Goal: Book appointment/travel/reservation

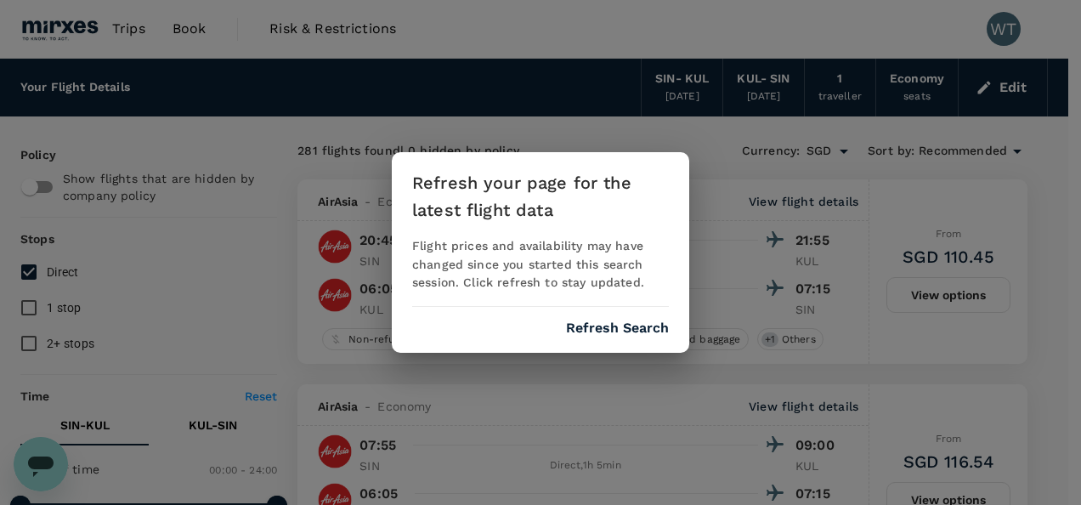
click at [599, 325] on button "Refresh Search" at bounding box center [617, 327] width 103 height 15
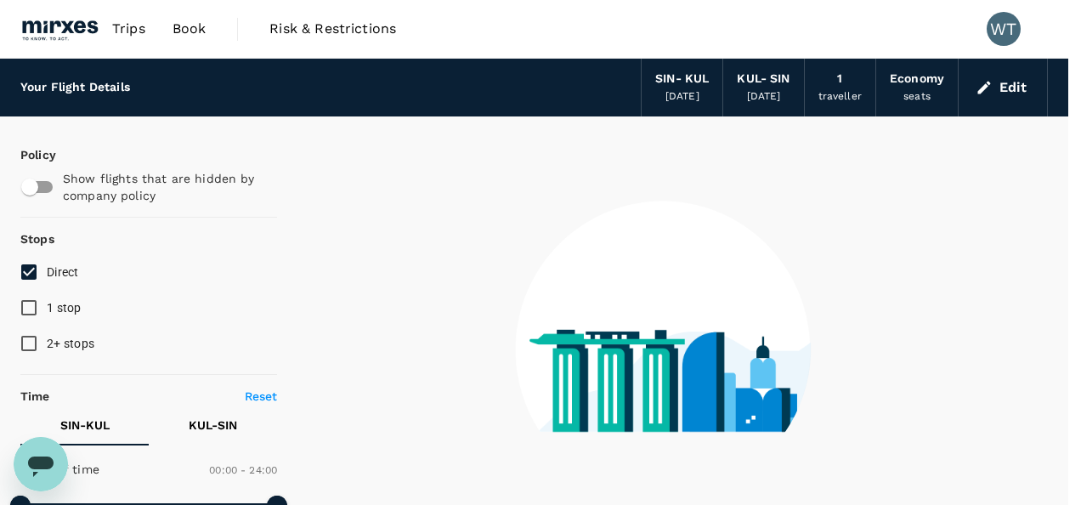
checkbox input "false"
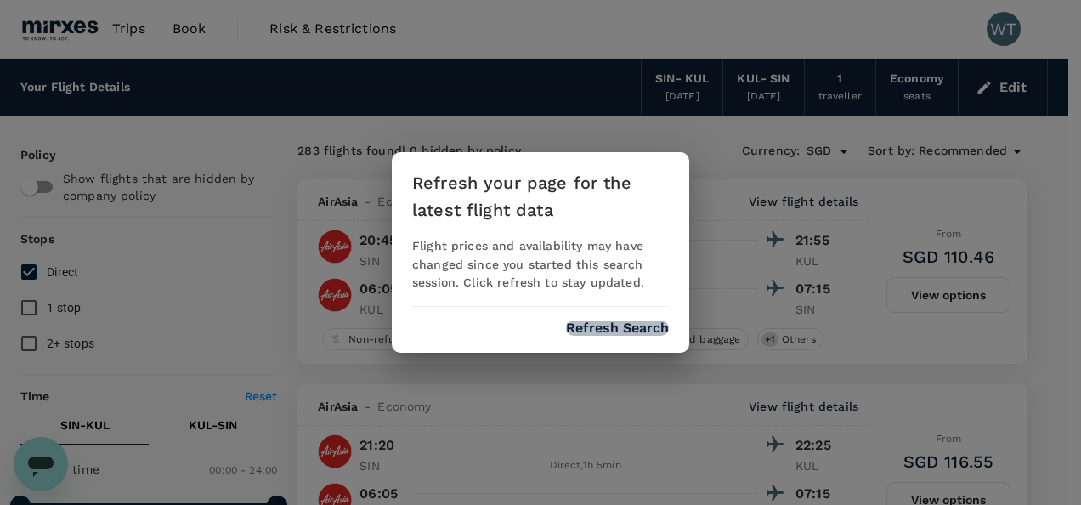
click at [606, 334] on button "Refresh Search" at bounding box center [617, 327] width 103 height 15
click at [604, 323] on div "Refreshing..." at bounding box center [540, 327] width 257 height 15
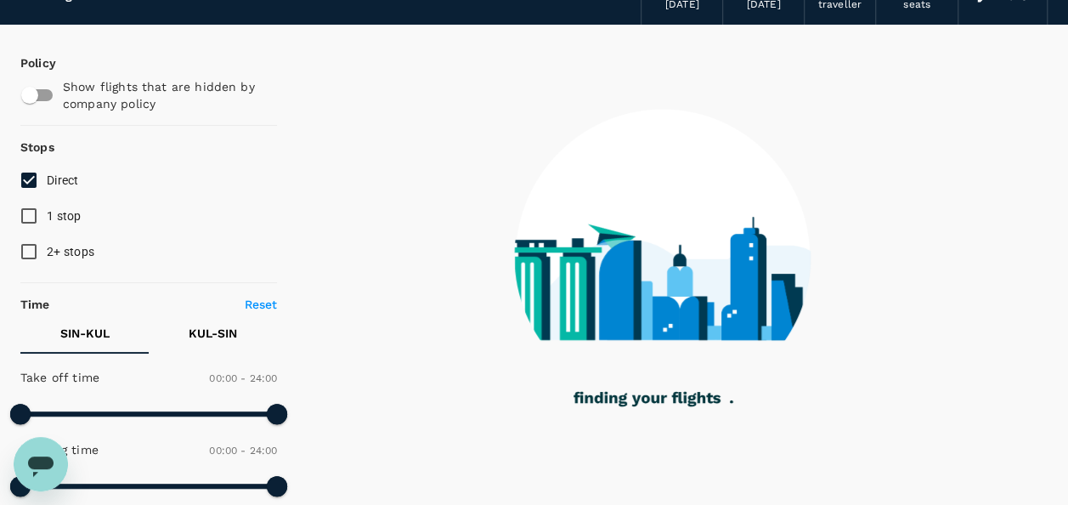
scroll to position [255, 0]
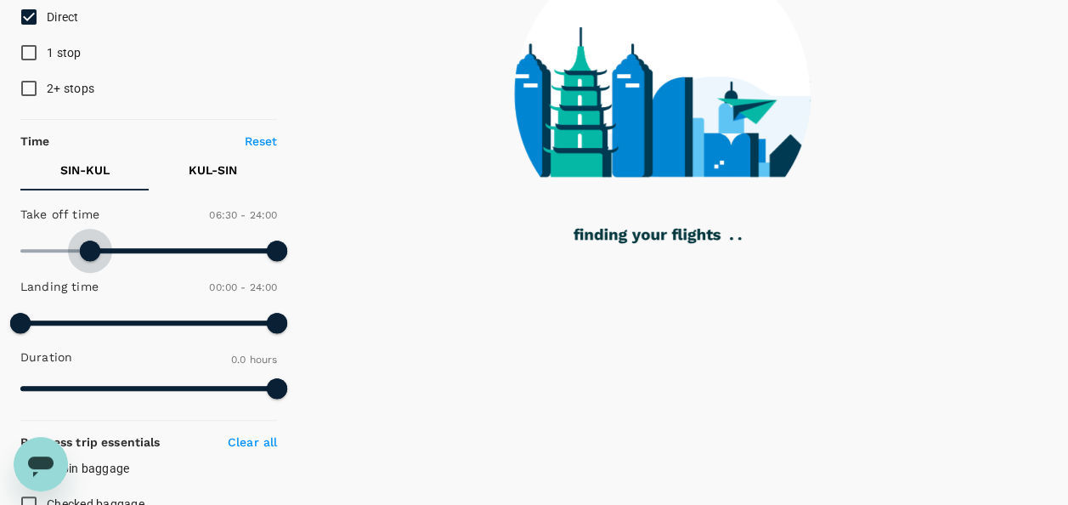
type input "420"
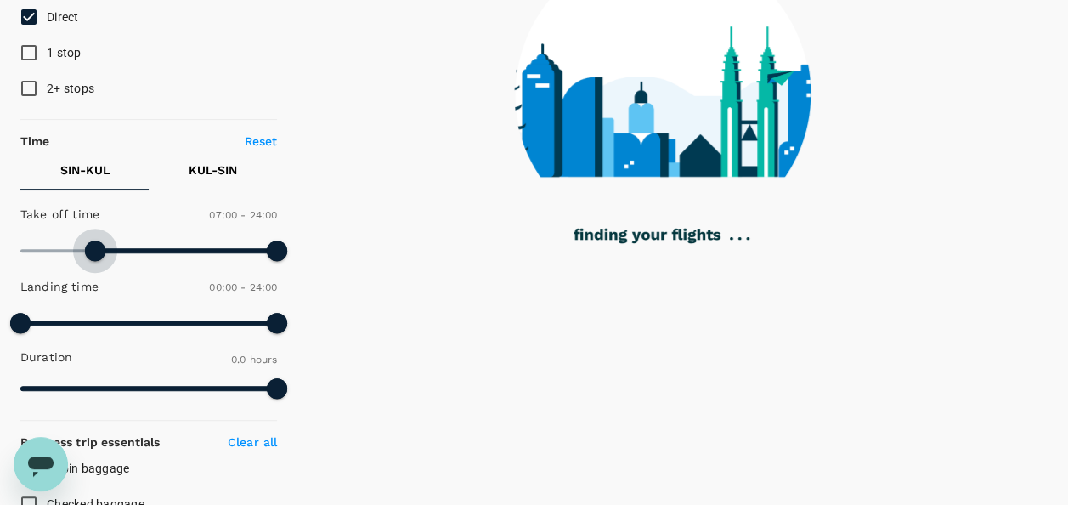
drag, startPoint x: 19, startPoint y: 250, endPoint x: 95, endPoint y: 251, distance: 76.5
click at [95, 251] on span at bounding box center [95, 250] width 20 height 20
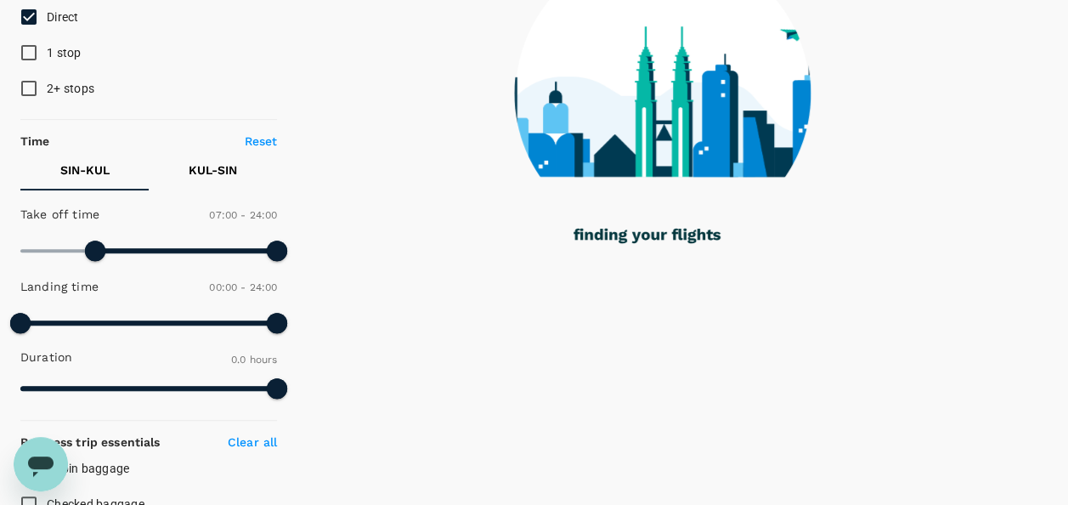
type input "60"
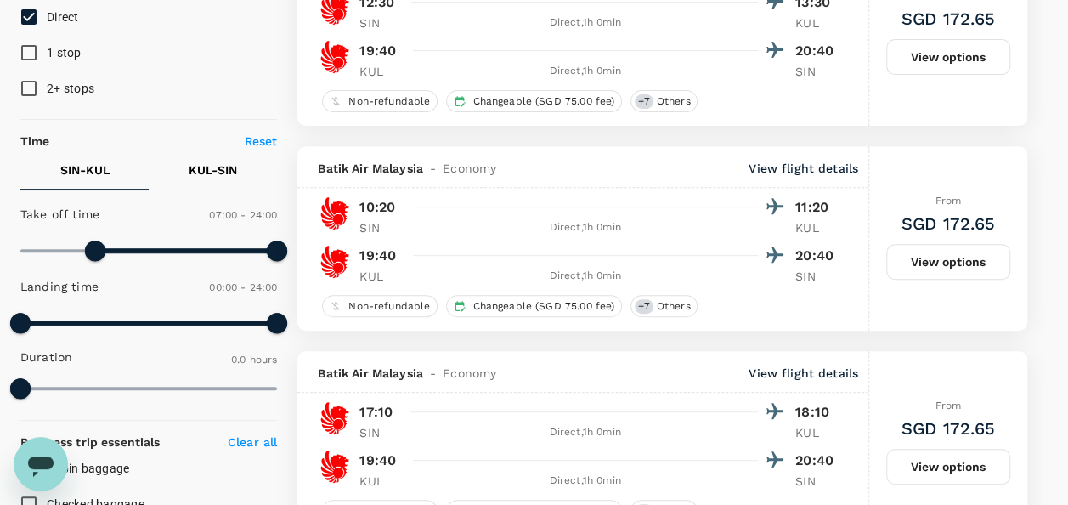
type input "SGD"
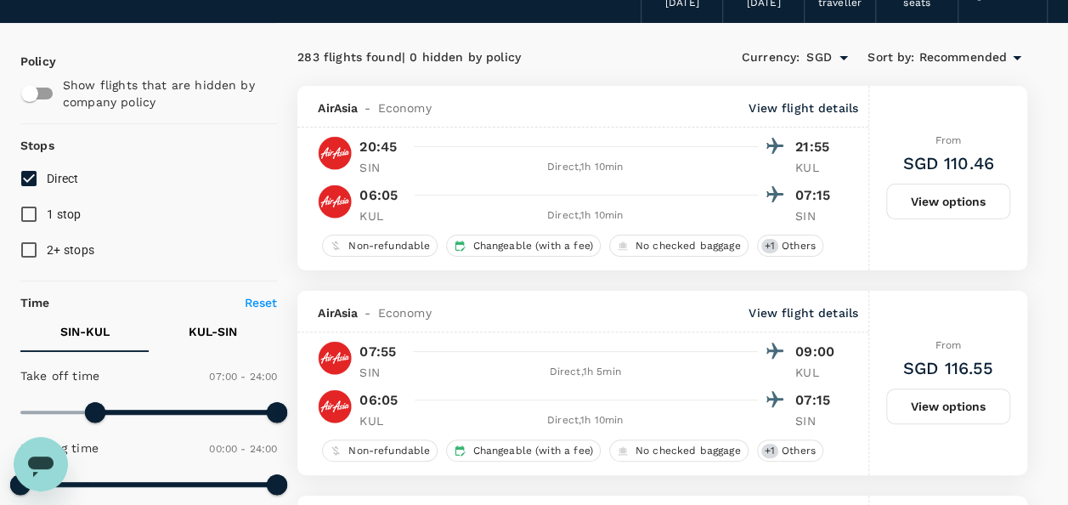
scroll to position [170, 0]
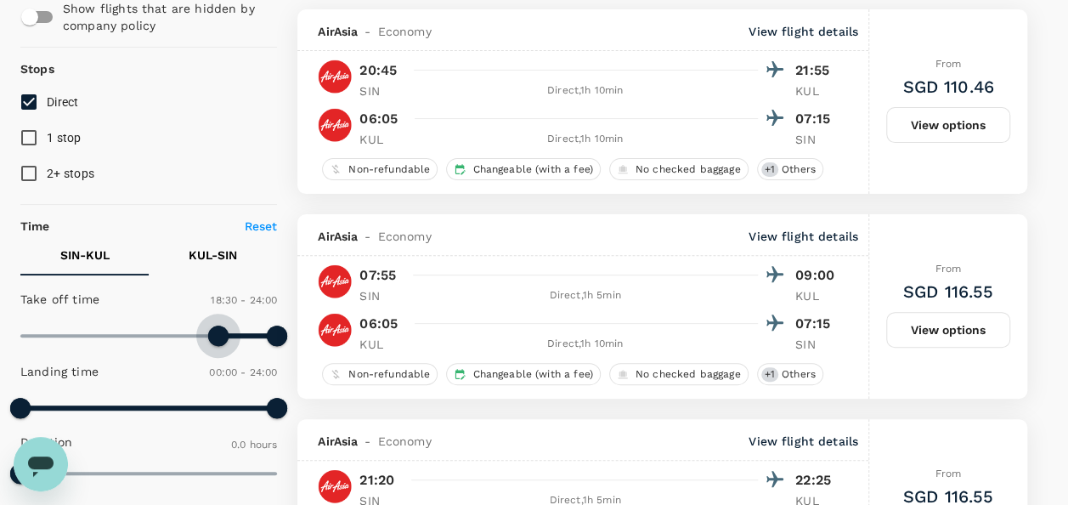
type input "1140"
drag, startPoint x: 97, startPoint y: 340, endPoint x: 223, endPoint y: 336, distance: 125.8
click at [223, 336] on span at bounding box center [223, 335] width 20 height 20
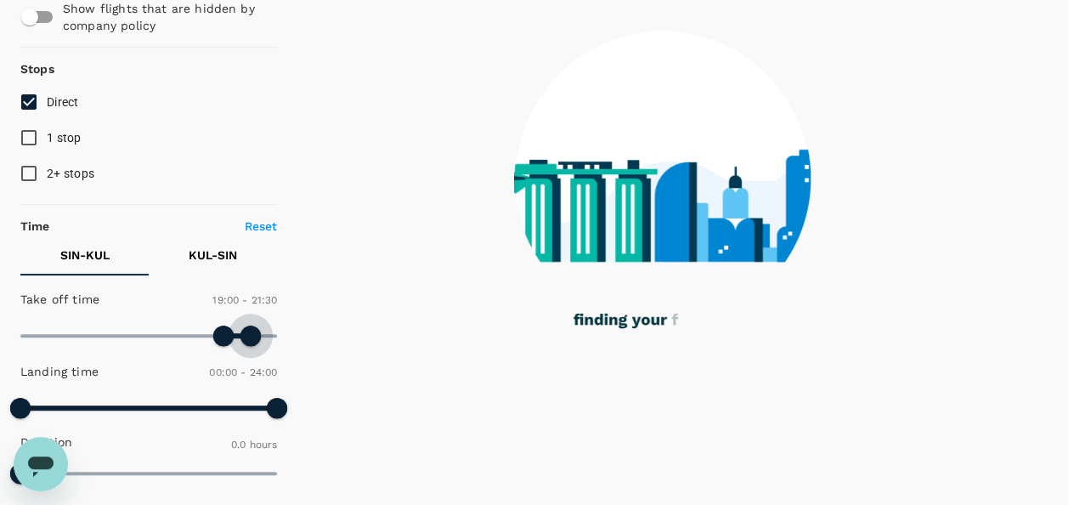
type input "1260"
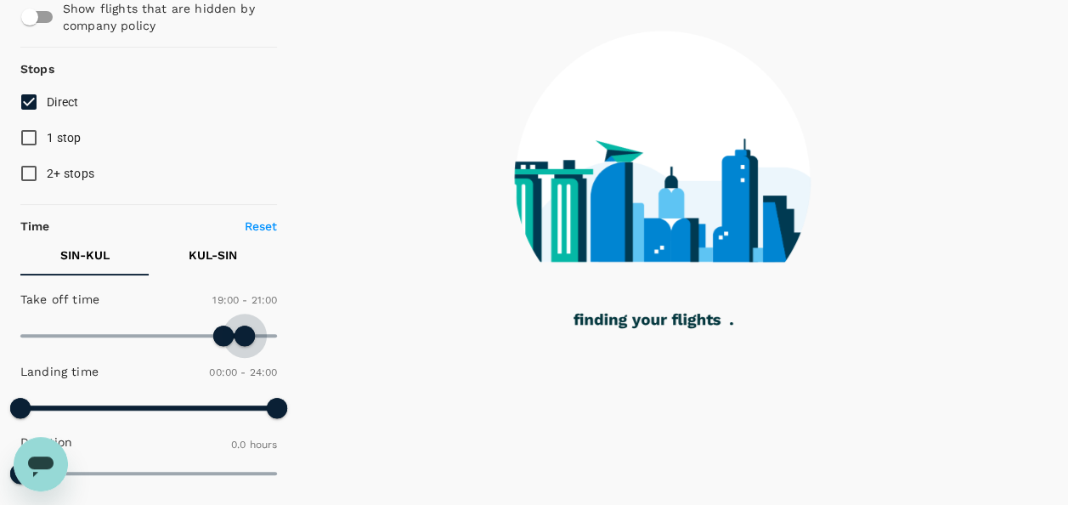
drag, startPoint x: 269, startPoint y: 336, endPoint x: 245, endPoint y: 338, distance: 24.8
click at [245, 338] on span at bounding box center [244, 335] width 20 height 20
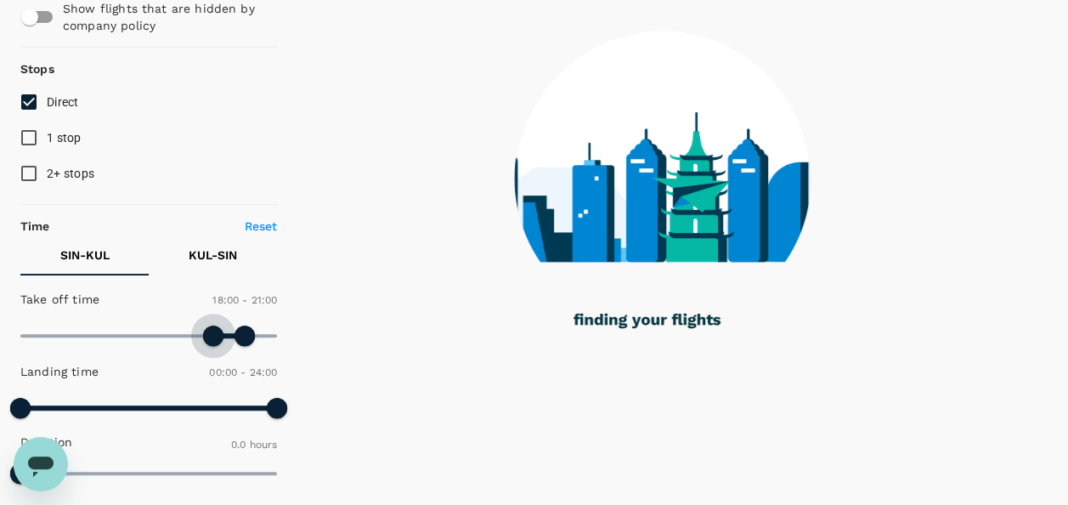
drag, startPoint x: 222, startPoint y: 338, endPoint x: 213, endPoint y: 337, distance: 8.5
click at [213, 337] on span at bounding box center [213, 335] width 20 height 20
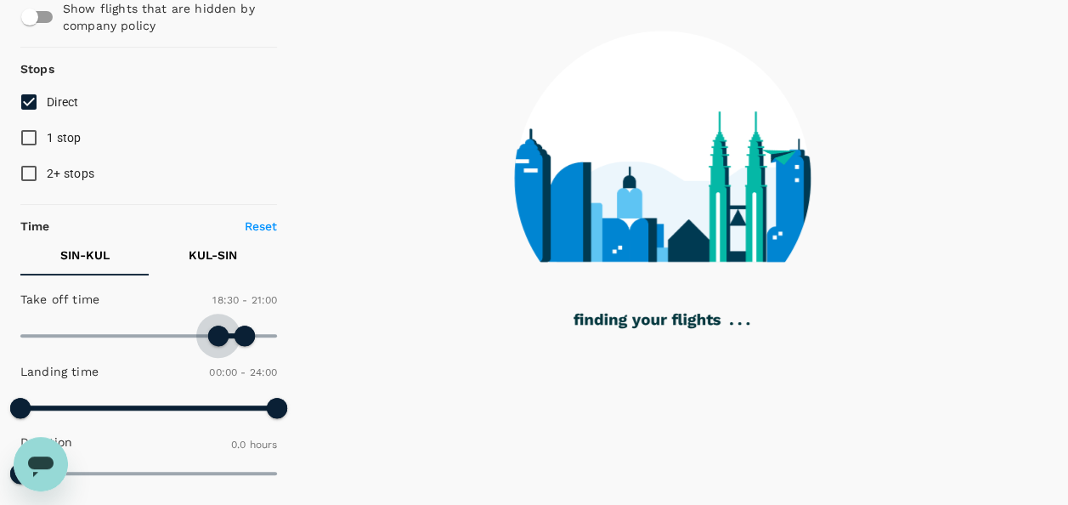
type input "1140"
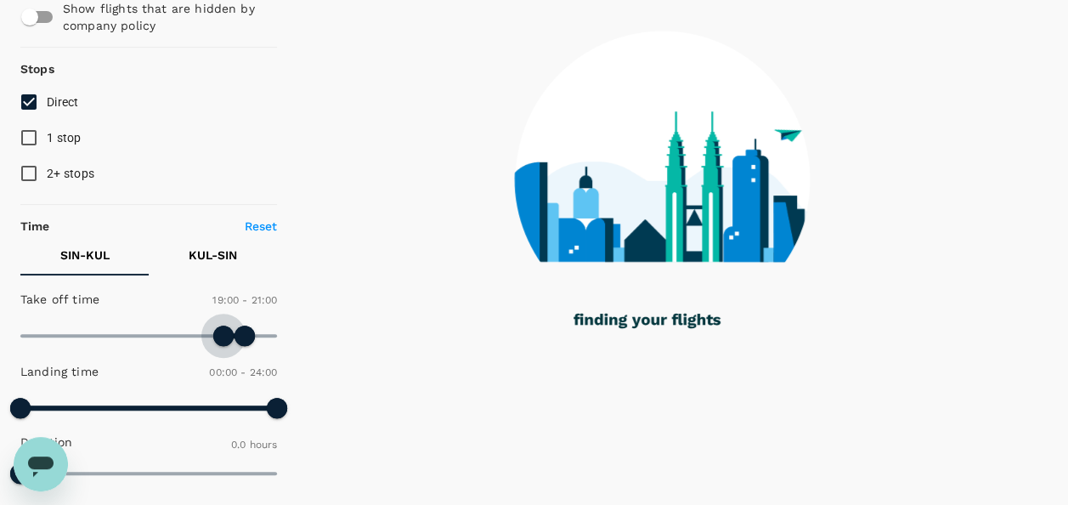
click at [224, 345] on span at bounding box center [223, 335] width 20 height 20
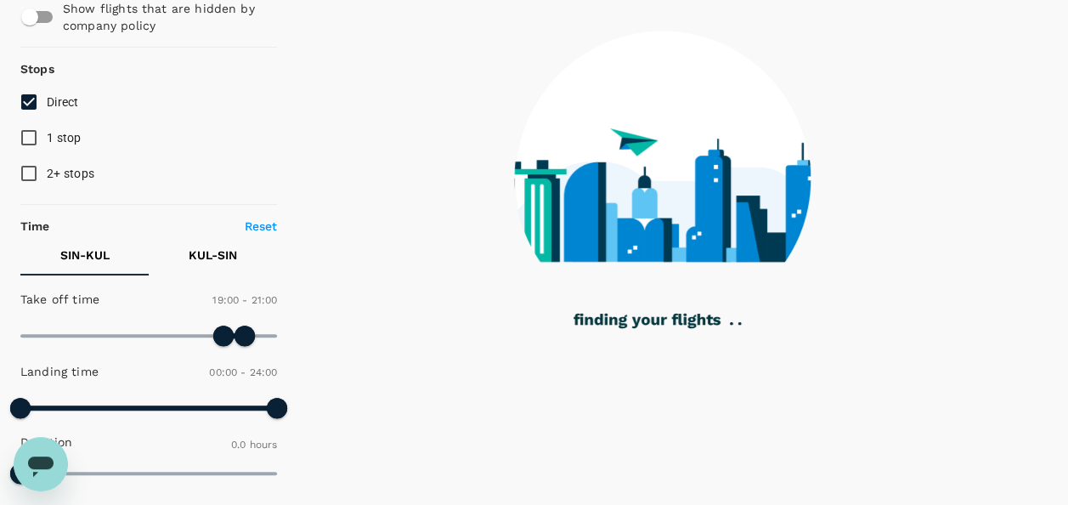
type input "1410"
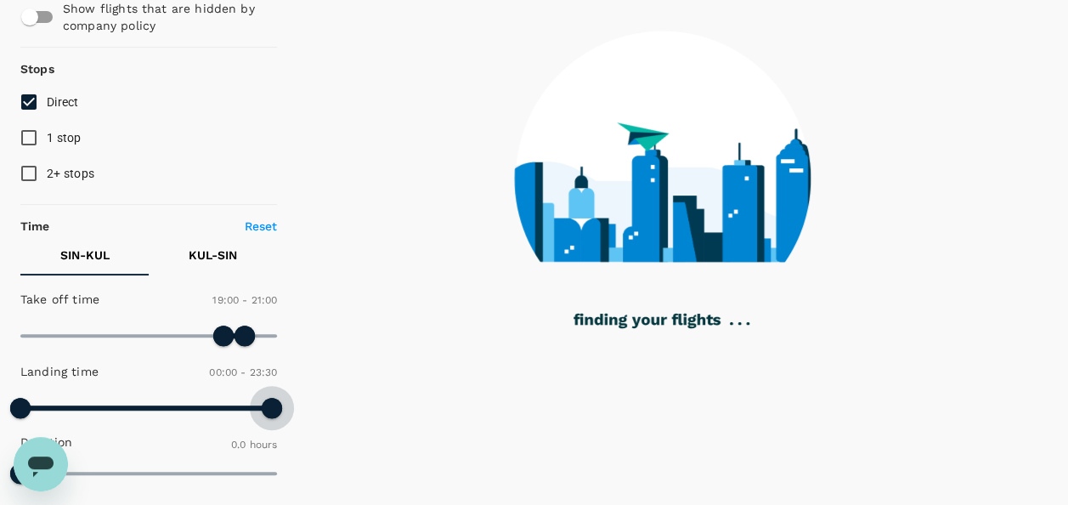
click at [270, 408] on span at bounding box center [272, 408] width 20 height 20
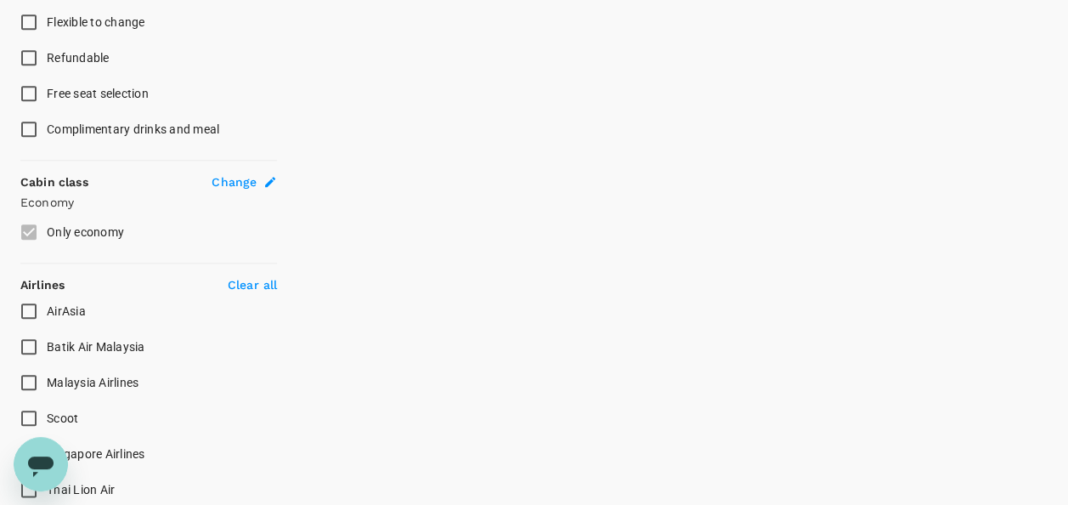
scroll to position [850, 0]
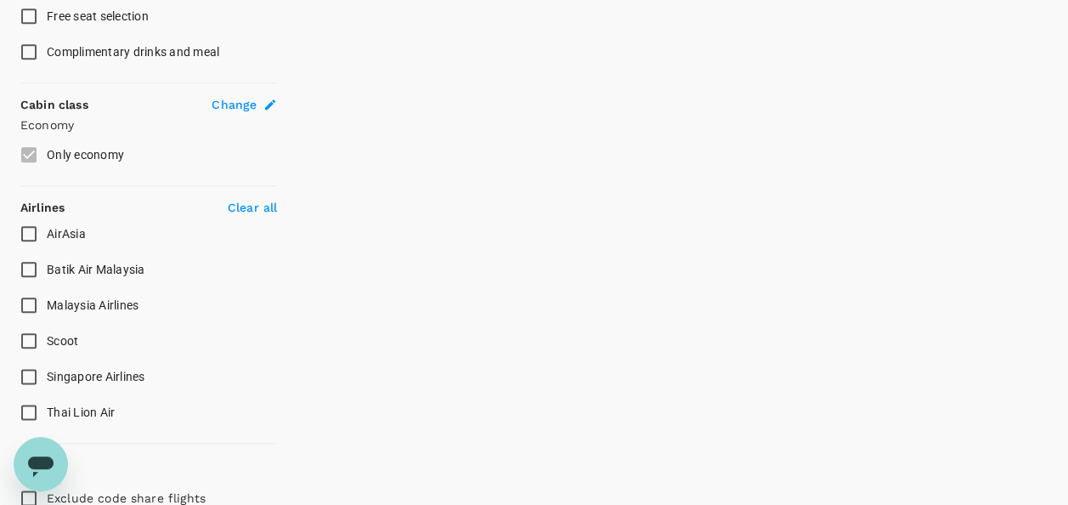
click at [35, 344] on input "Scoot" at bounding box center [29, 341] width 36 height 36
checkbox input "true"
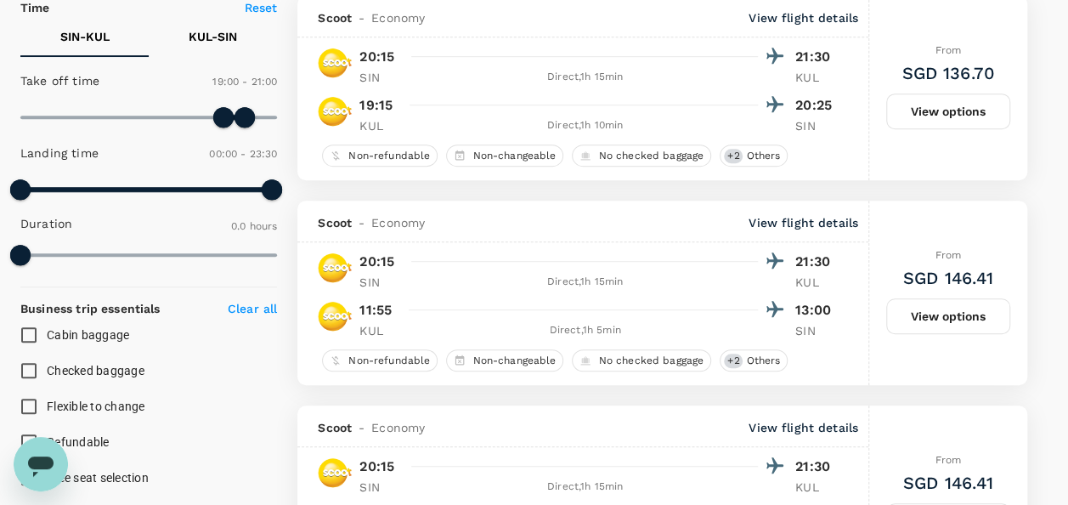
scroll to position [340, 0]
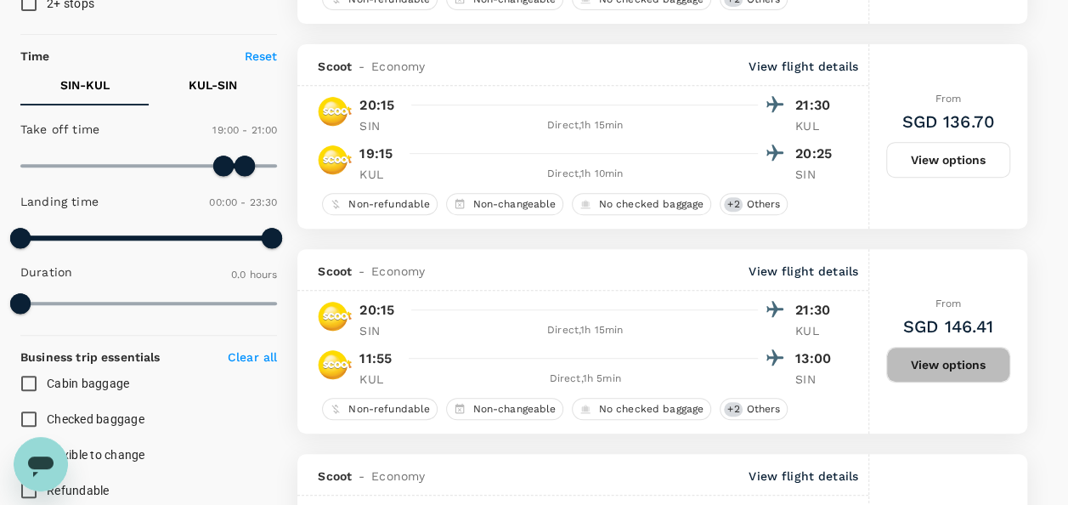
click at [958, 363] on button "View options" at bounding box center [948, 365] width 124 height 36
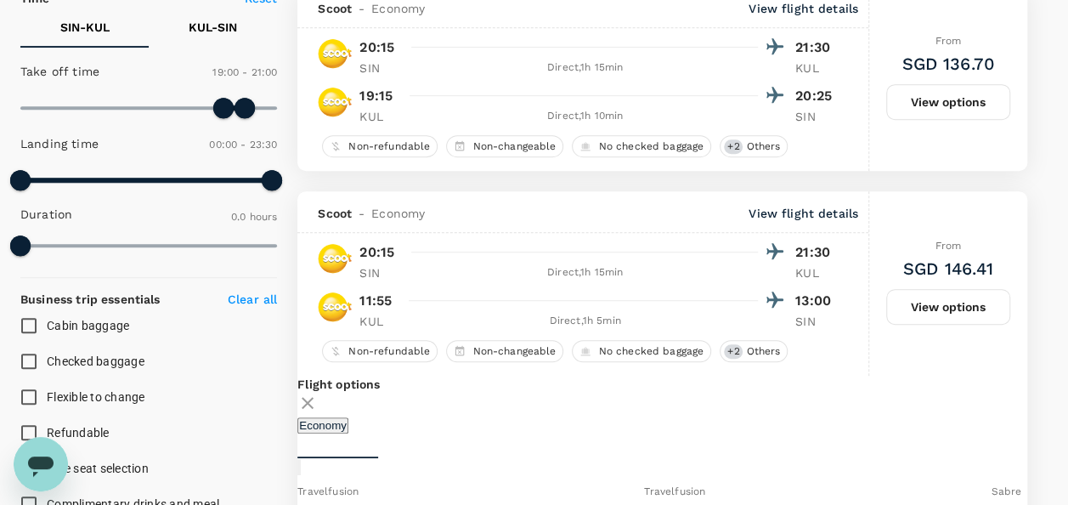
scroll to position [588, 0]
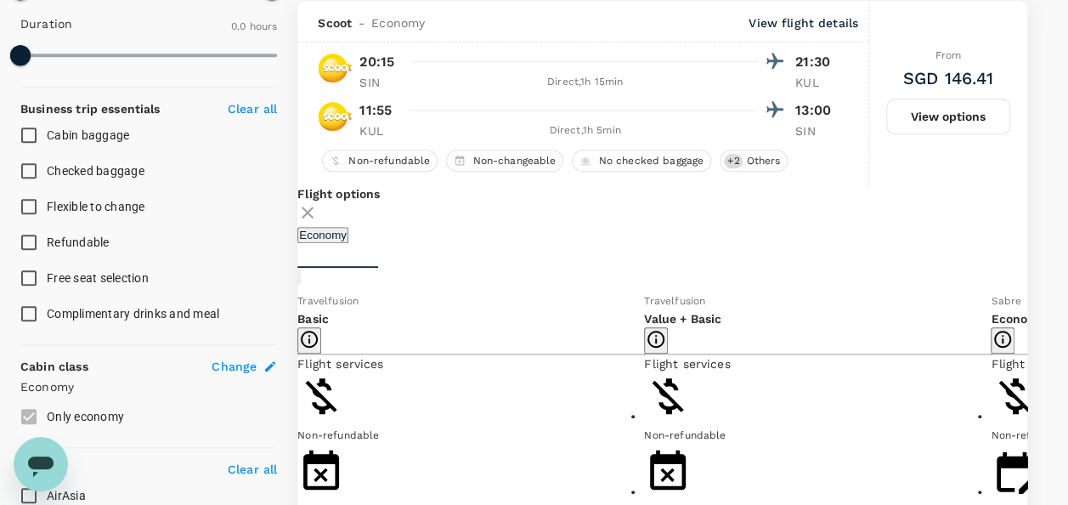
click at [929, 113] on button "View options" at bounding box center [948, 117] width 124 height 36
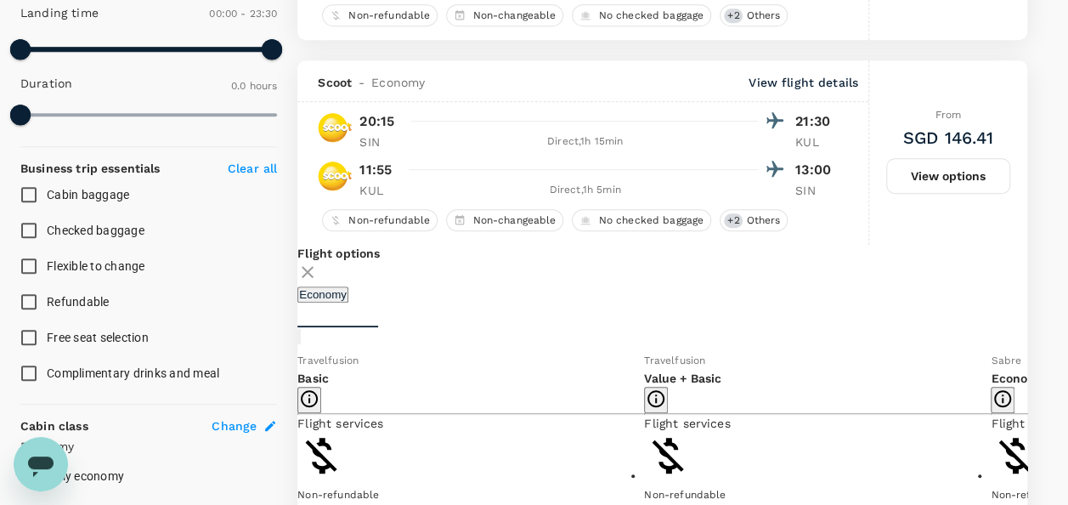
scroll to position [503, 0]
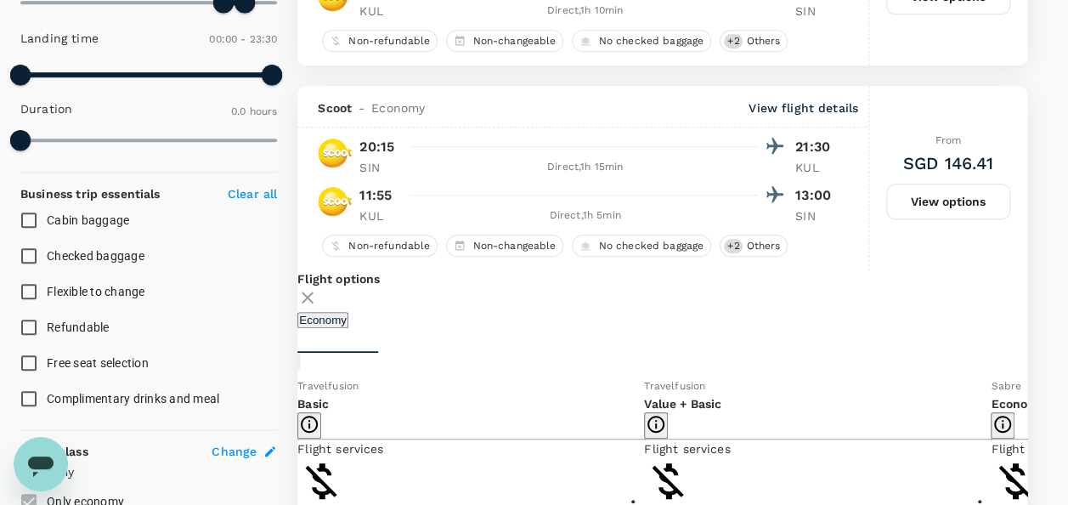
click at [318, 291] on icon at bounding box center [307, 297] width 20 height 20
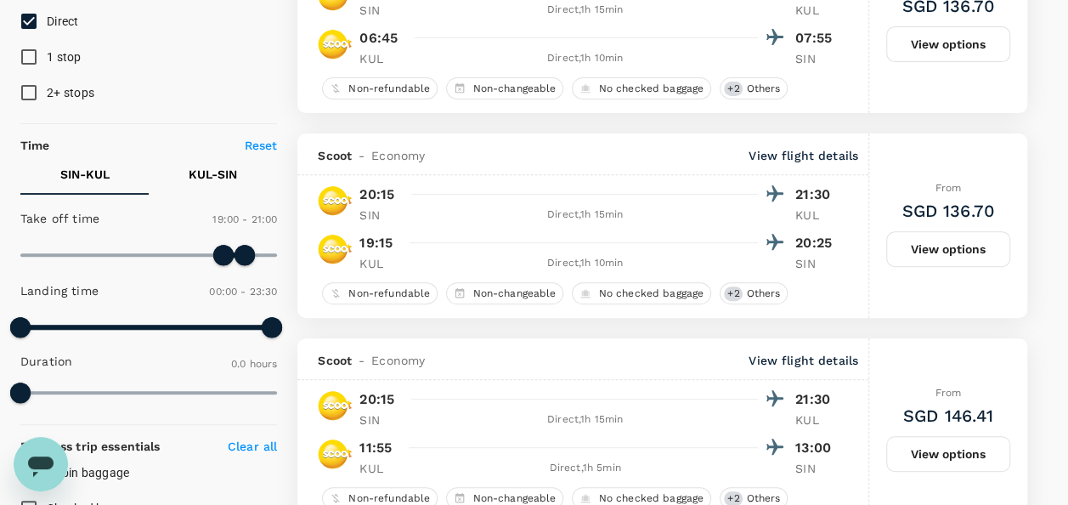
scroll to position [255, 0]
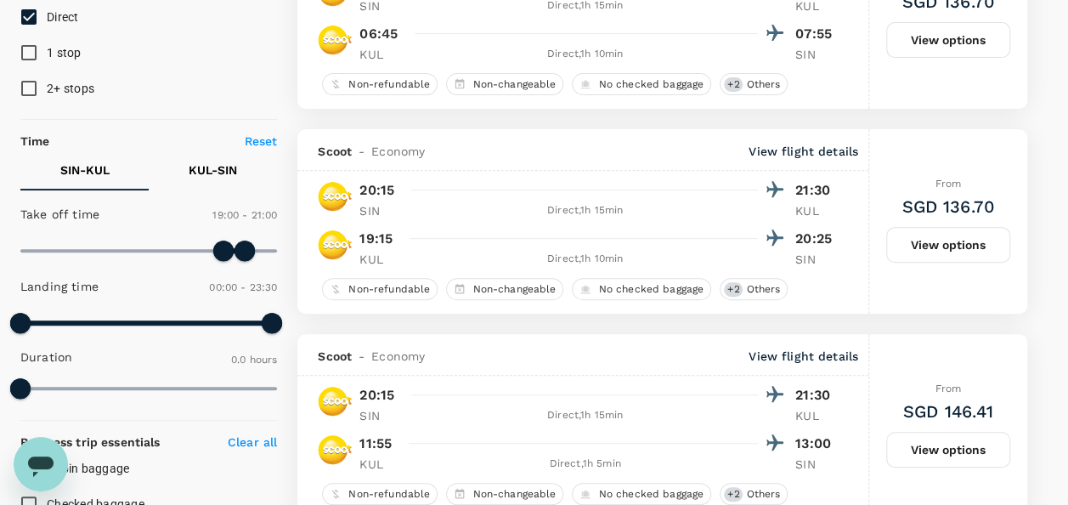
click at [206, 168] on p "KUL - SIN" at bounding box center [213, 169] width 48 height 17
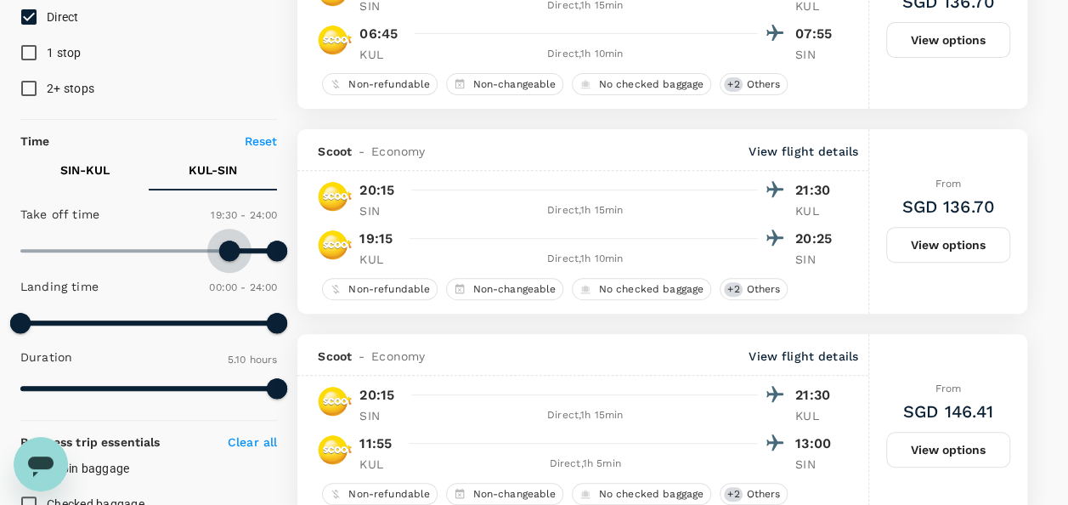
type input "1140"
drag, startPoint x: 15, startPoint y: 250, endPoint x: 223, endPoint y: 257, distance: 207.4
click at [223, 257] on span at bounding box center [223, 250] width 20 height 20
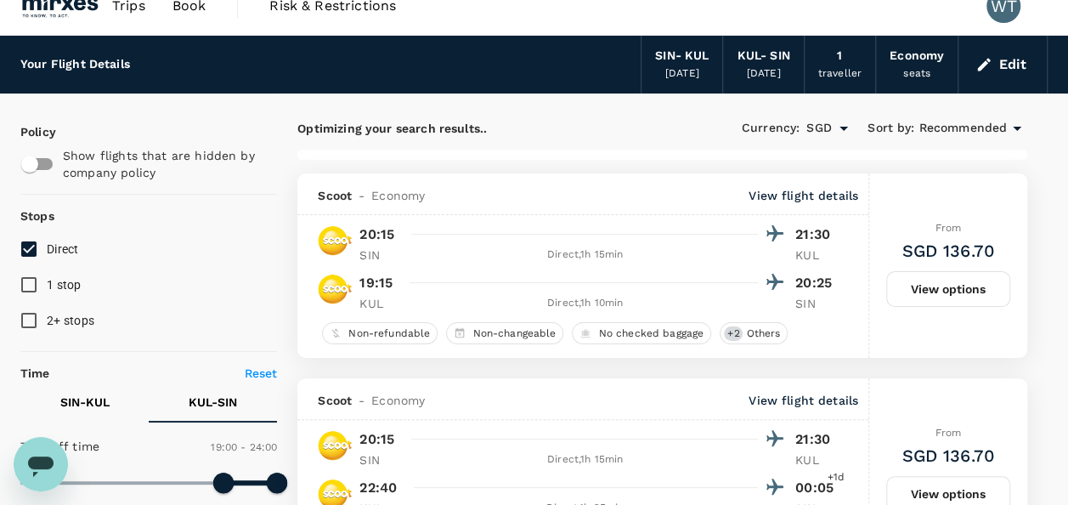
scroll to position [0, 0]
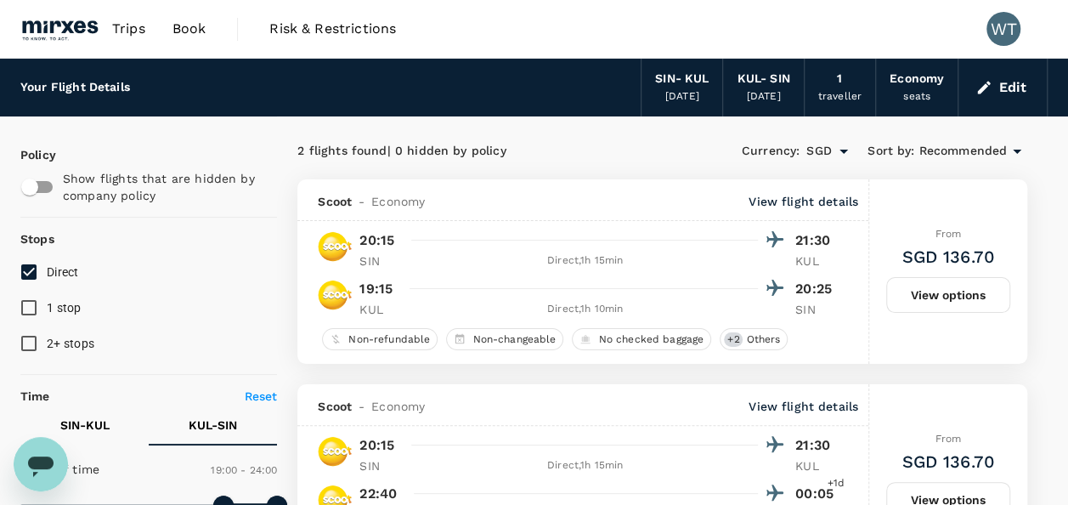
click at [935, 292] on button "View options" at bounding box center [948, 295] width 124 height 36
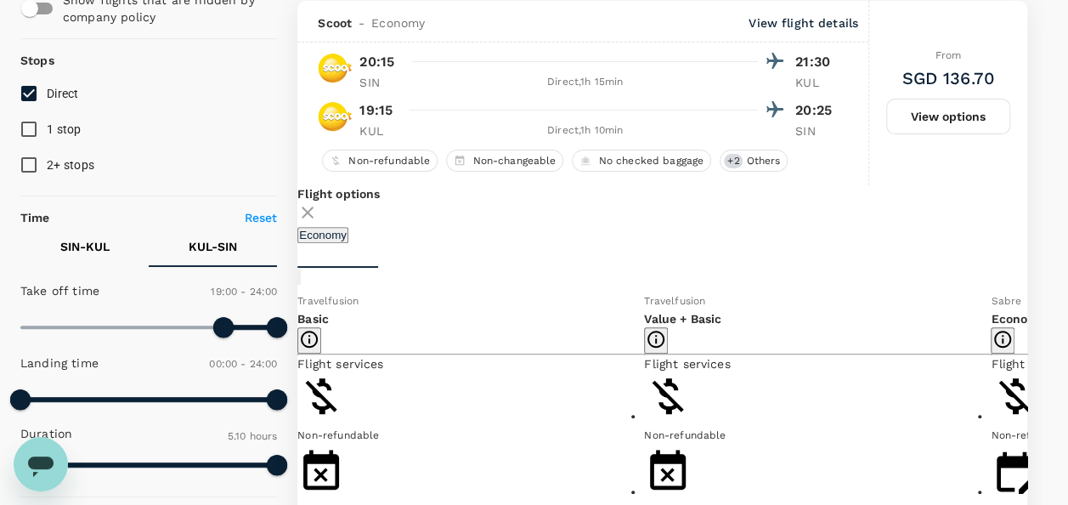
scroll to position [263, 0]
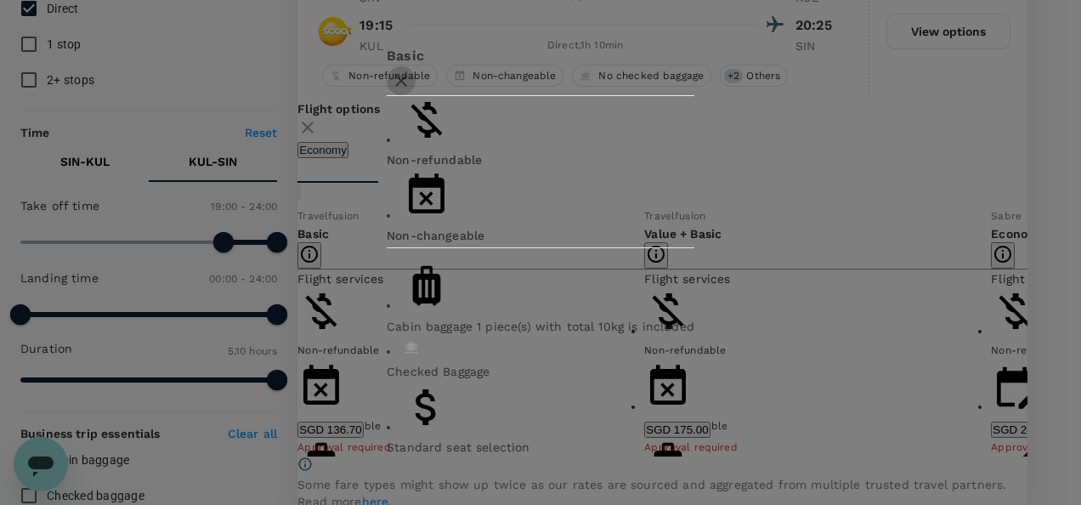
click at [411, 91] on icon "button" at bounding box center [401, 81] width 20 height 20
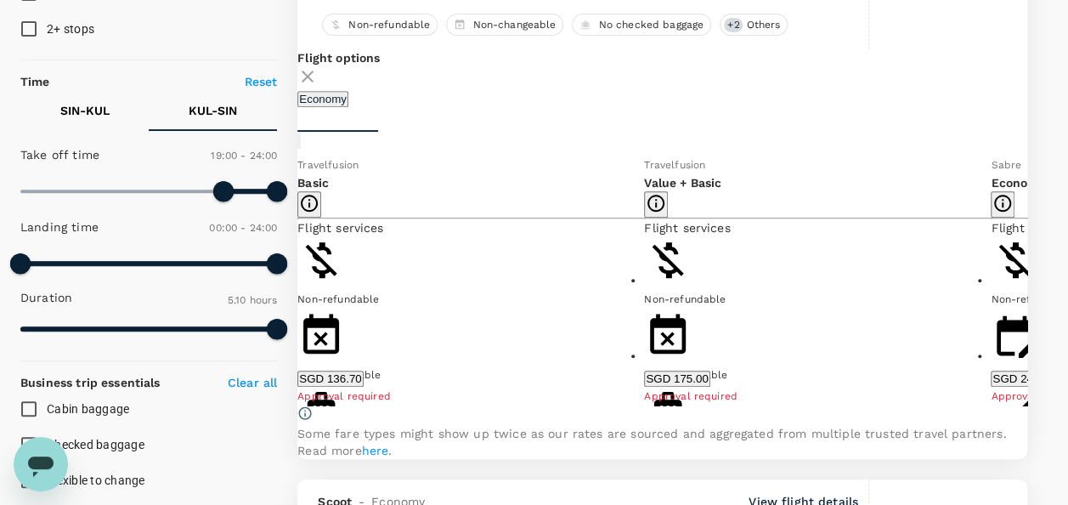
scroll to position [348, 0]
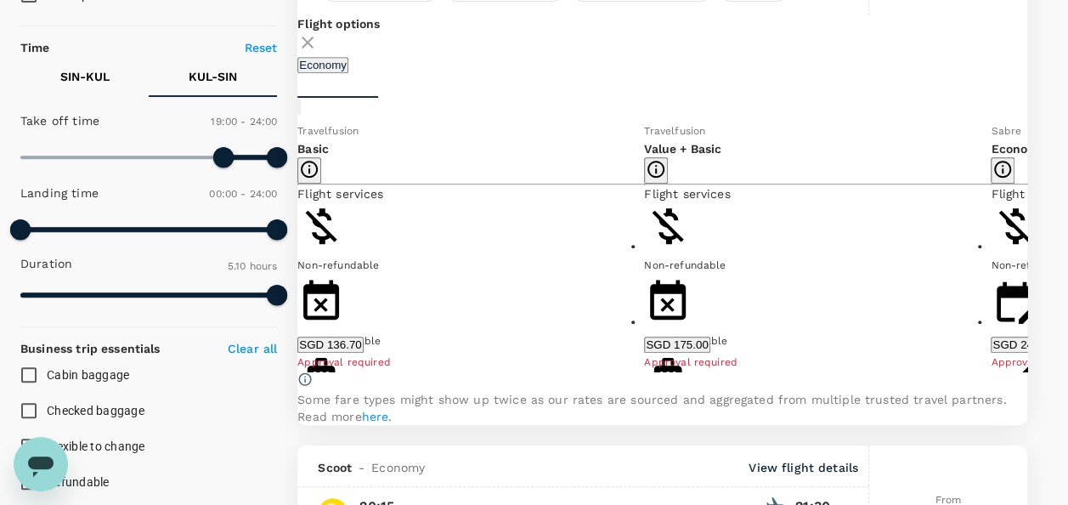
click at [1031, 255] on icon at bounding box center [1039, 246] width 17 height 17
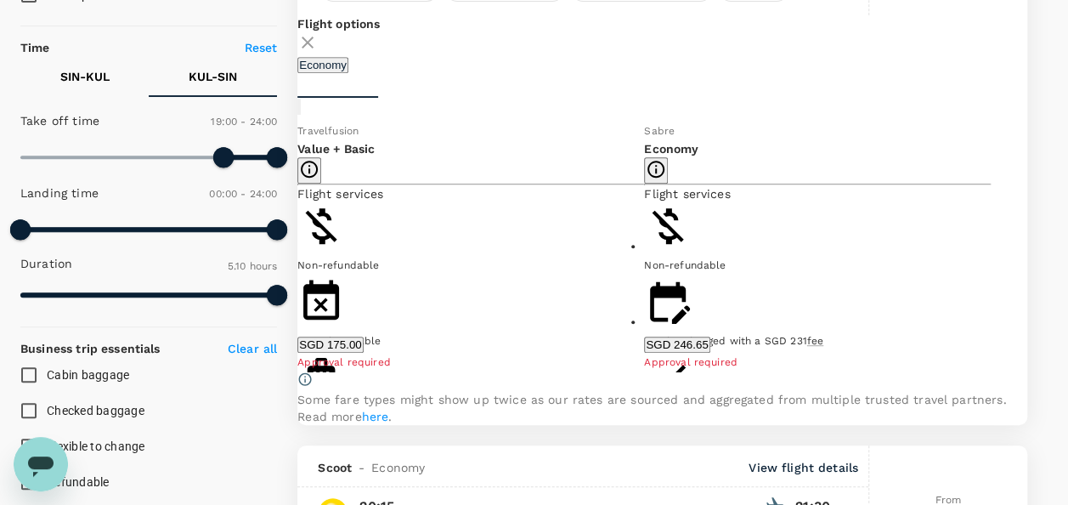
click at [285, 254] on icon at bounding box center [280, 247] width 8 height 14
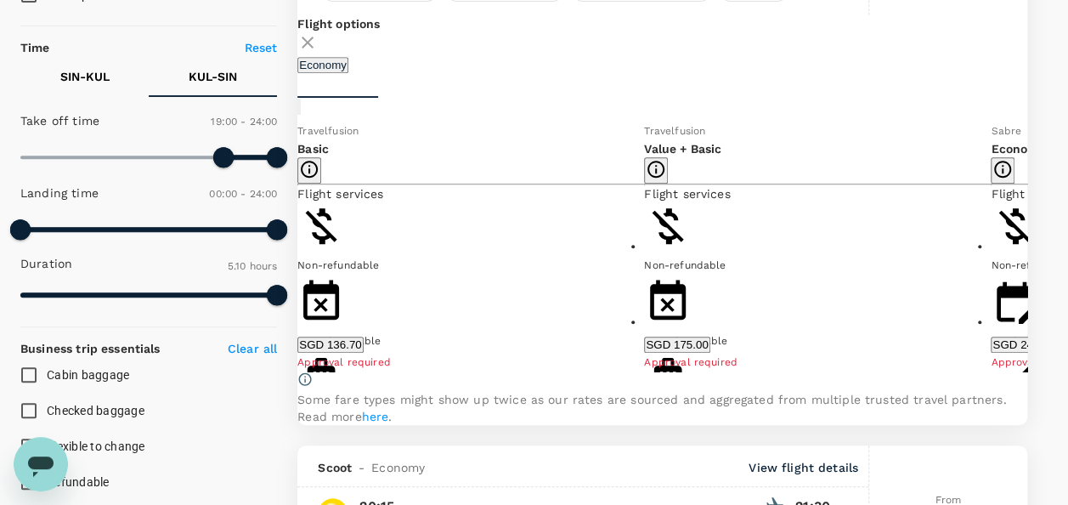
click at [366, 455] on span "Checked Baggage" at bounding box center [341, 461] width 88 height 12
click at [358, 475] on button "Show more" at bounding box center [327, 483] width 60 height 16
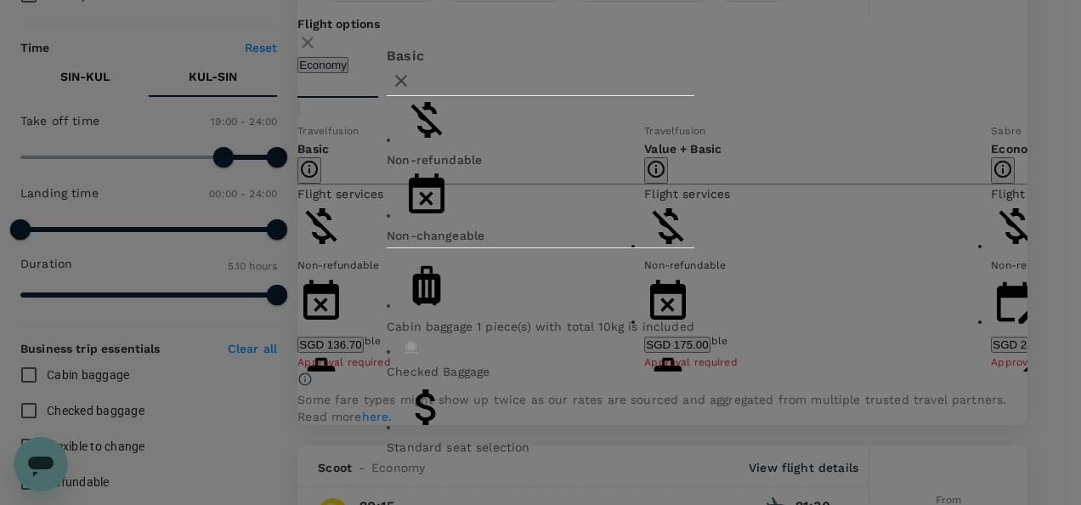
click at [387, 363] on div "Checked Baggage" at bounding box center [541, 371] width 308 height 17
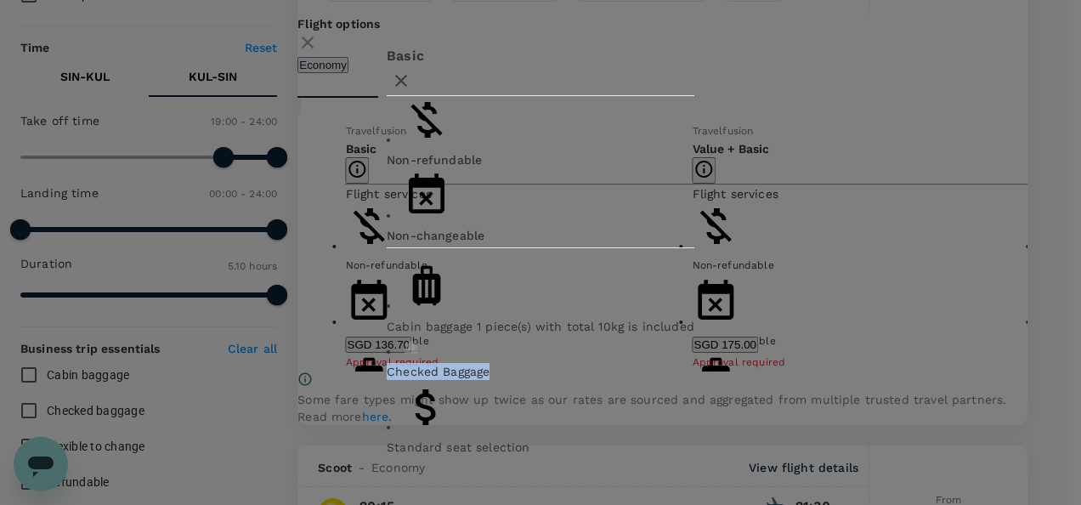
drag, startPoint x: 322, startPoint y: 319, endPoint x: 460, endPoint y: 319, distance: 137.6
click at [460, 338] on li "Checked Baggage" at bounding box center [541, 359] width 308 height 42
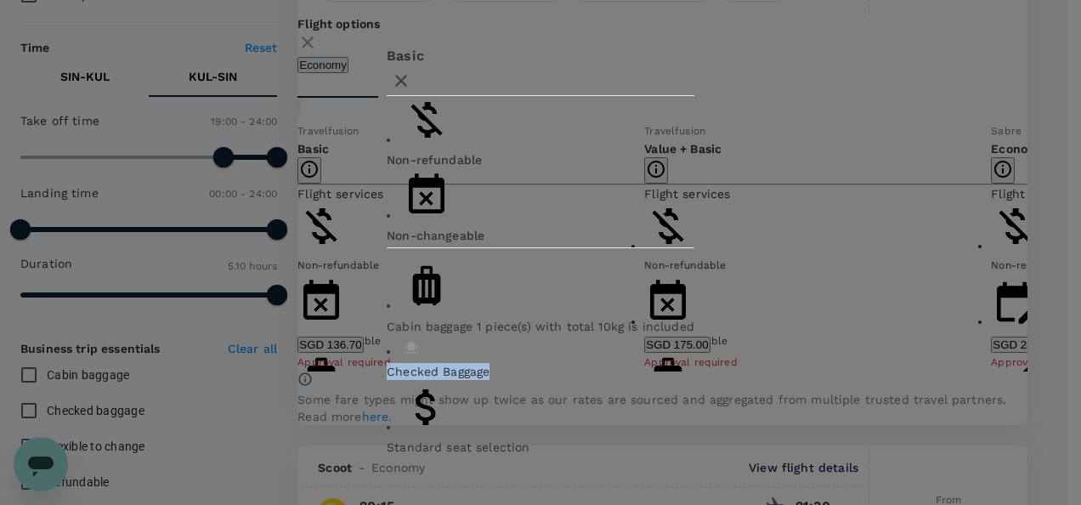
click at [515, 363] on div "Checked Baggage" at bounding box center [541, 371] width 308 height 17
click at [411, 91] on icon "button" at bounding box center [401, 81] width 20 height 20
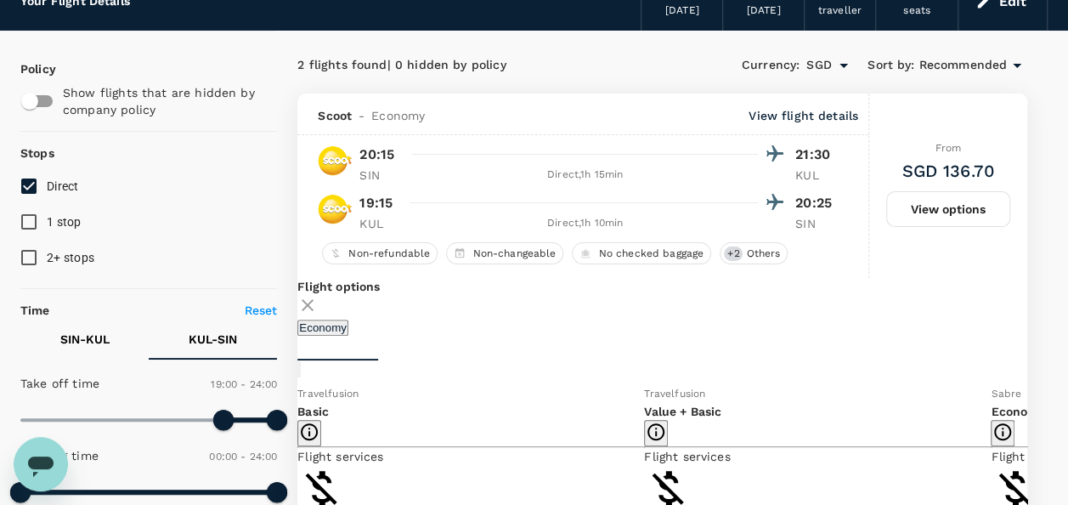
scroll to position [0, 0]
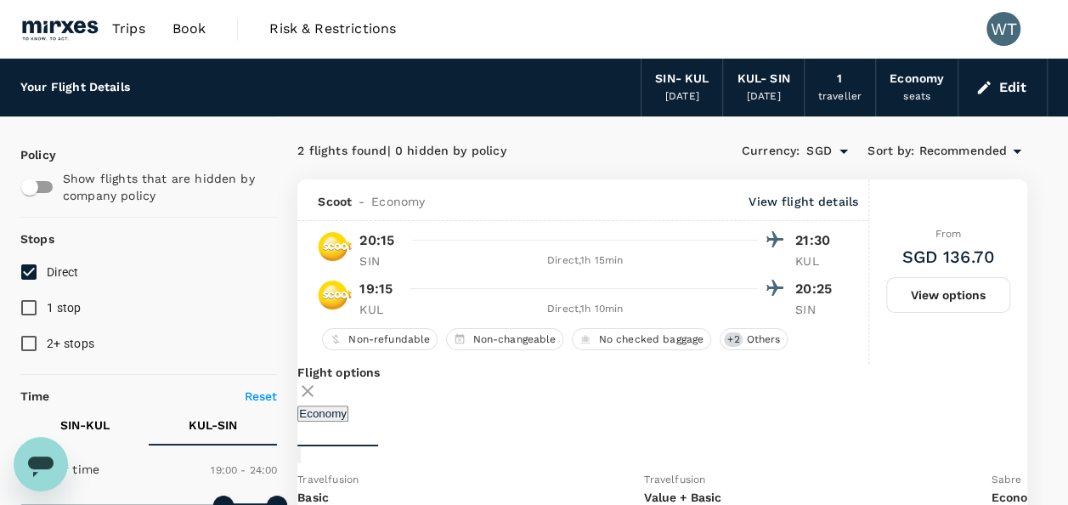
click at [1004, 82] on button "Edit" at bounding box center [1002, 87] width 61 height 27
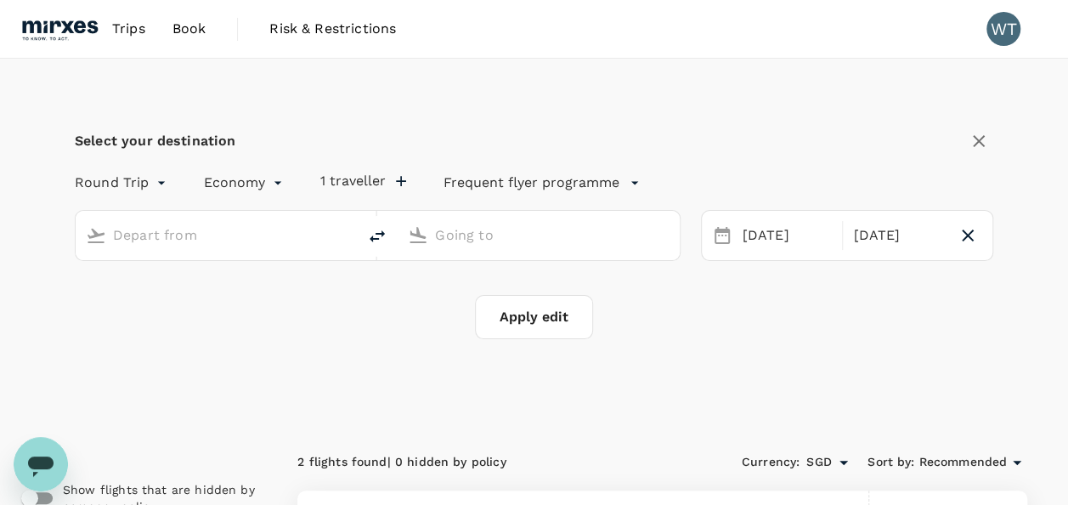
type input "Singapore Changi (SIN)"
type input "Kuala Lumpur Intl ([GEOGRAPHIC_DATA])"
click at [191, 34] on span "Book" at bounding box center [189, 29] width 34 height 20
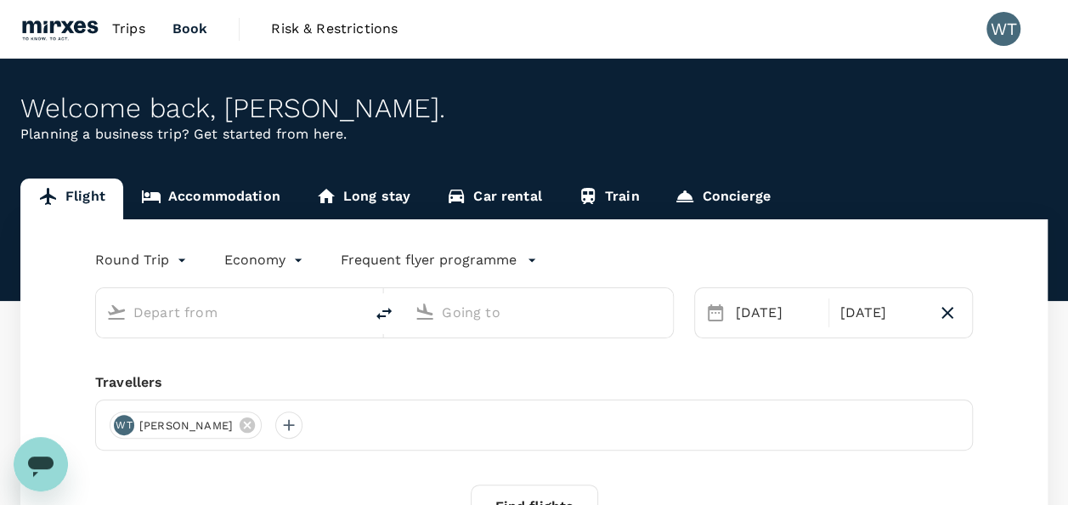
type input "Singapore Changi (SIN)"
type input "Kuala Lumpur Intl ([GEOGRAPHIC_DATA])"
type input "Singapore Changi (SIN)"
type input "Kuala Lumpur Intl ([GEOGRAPHIC_DATA])"
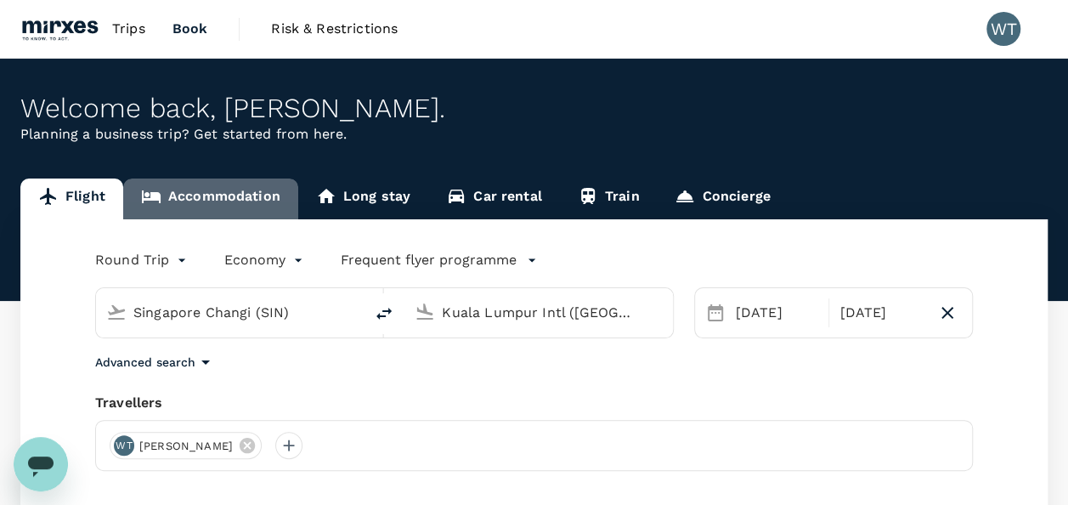
click at [218, 195] on link "Accommodation" at bounding box center [210, 198] width 175 height 41
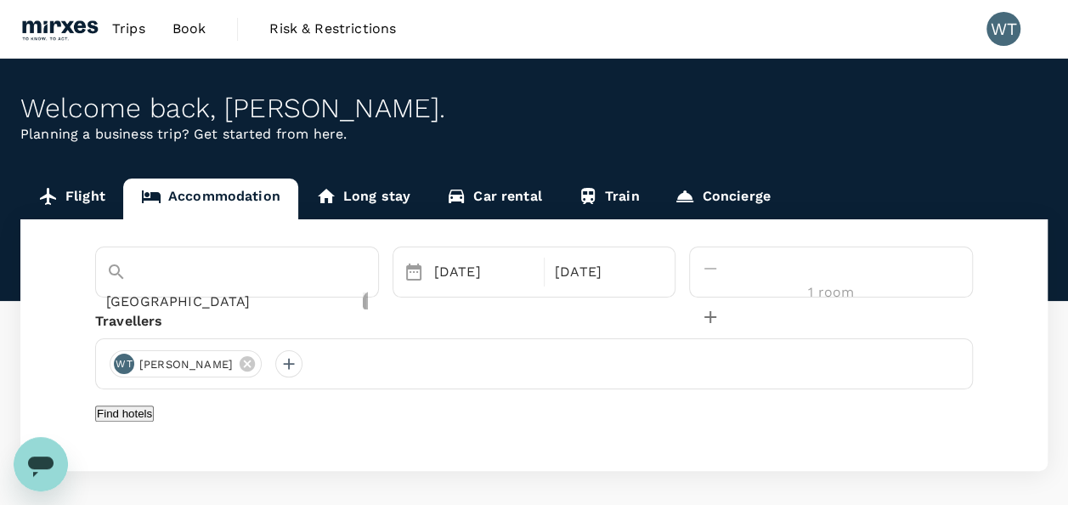
drag, startPoint x: 411, startPoint y: 272, endPoint x: 355, endPoint y: 271, distance: 56.1
click at [364, 304] on icon "Clear" at bounding box center [364, 304] width 0 height 0
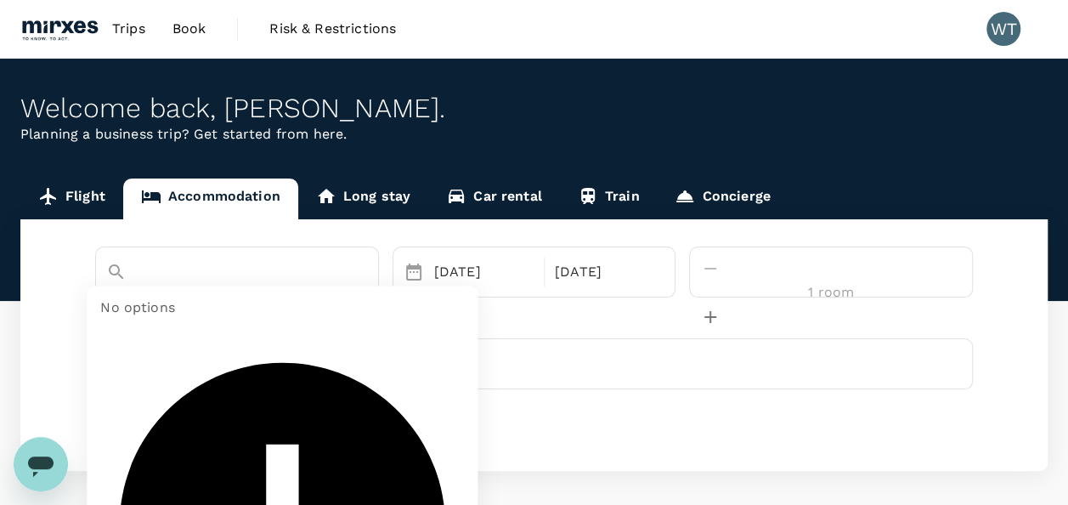
click at [279, 288] on input "text" at bounding box center [213, 301] width 214 height 26
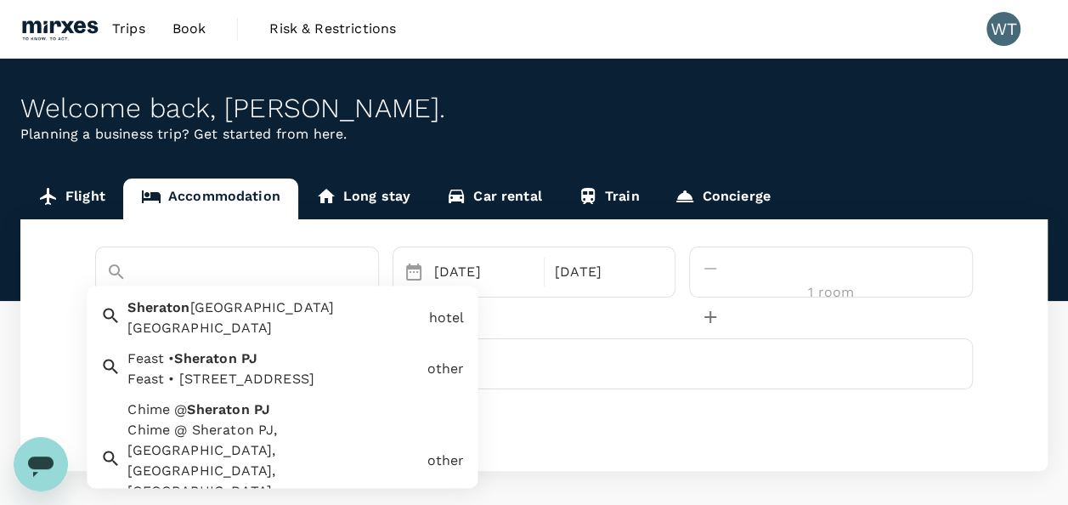
click at [339, 365] on div "Feast • Sheraton PJ Feast • [STREET_ADDRESS]" at bounding box center [270, 366] width 299 height 48
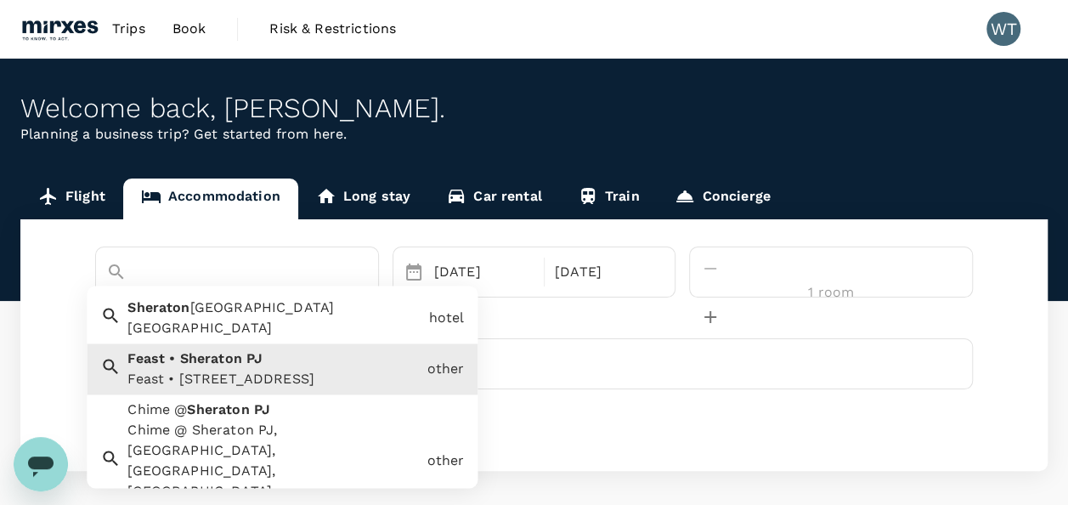
drag, startPoint x: 189, startPoint y: 270, endPoint x: 37, endPoint y: 254, distance: 152.9
click at [41, 255] on div "Feast • [GEOGRAPHIC_DATA] • Sheraton PJ Feast • Sheraton PJ, [STREET_ADDRESS] o…" at bounding box center [533, 344] width 1027 height 251
drag, startPoint x: 330, startPoint y: 266, endPoint x: 281, endPoint y: 265, distance: 48.4
click at [320, 288] on input "Feast • Sheraton PJ" at bounding box center [213, 301] width 214 height 26
drag, startPoint x: 190, startPoint y: 272, endPoint x: 41, endPoint y: 267, distance: 149.6
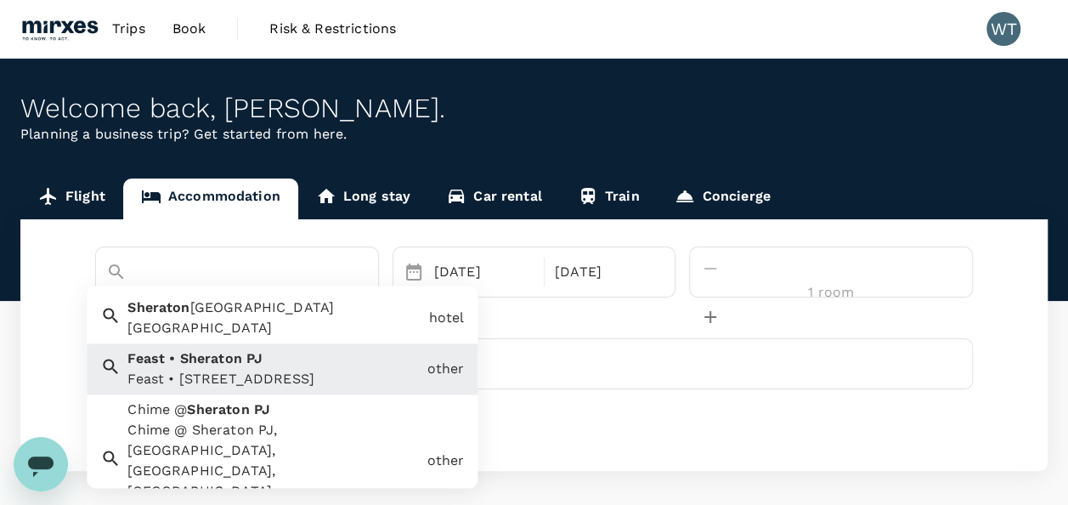
click at [47, 267] on div "Feast • [GEOGRAPHIC_DATA] • Sheraton PJ Feast • Sheraton PJ, [STREET_ADDRESS] o…" at bounding box center [533, 344] width 1027 height 251
type input "Sheraton PJ"
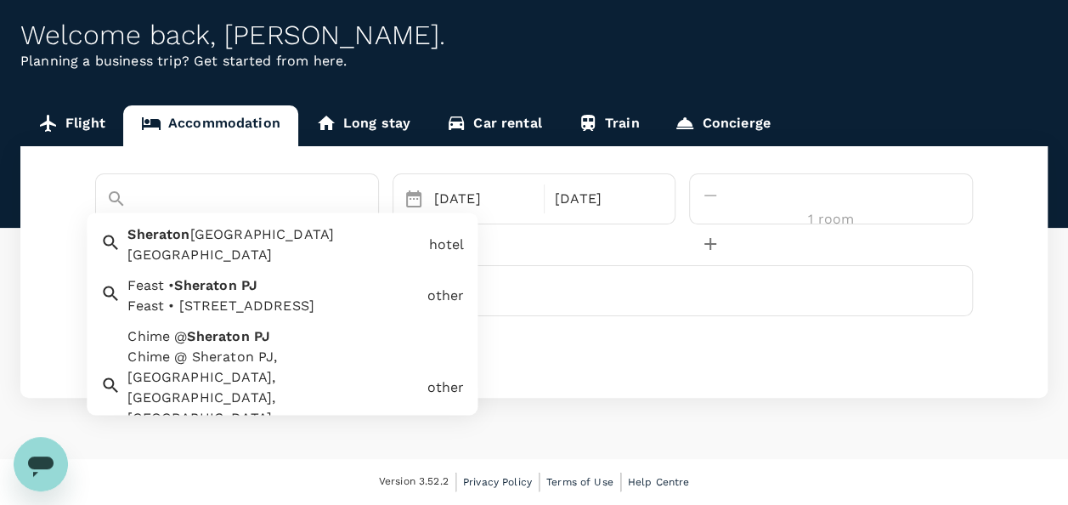
click at [364, 231] on icon "Clear" at bounding box center [364, 231] width 0 height 0
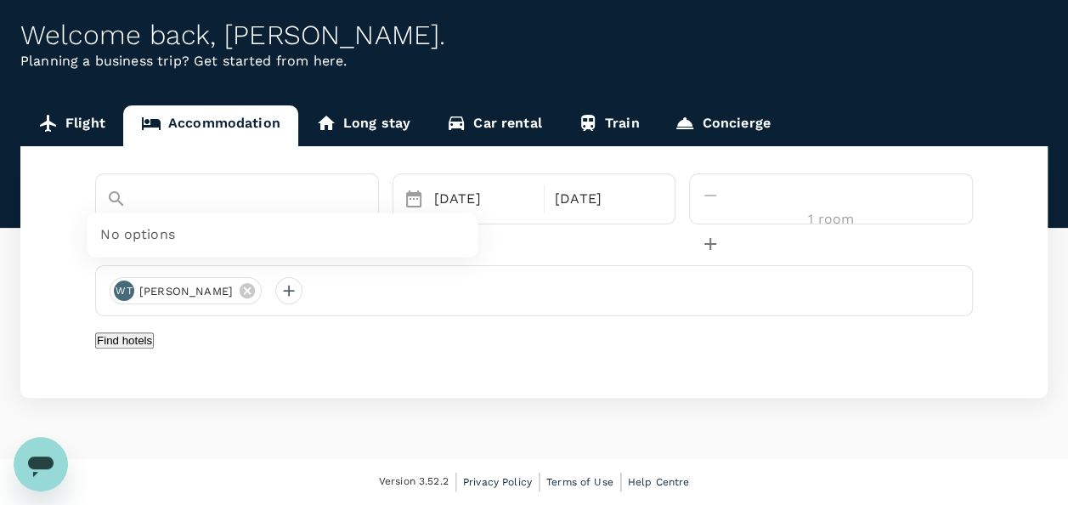
click at [316, 215] on input "text" at bounding box center [213, 228] width 214 height 26
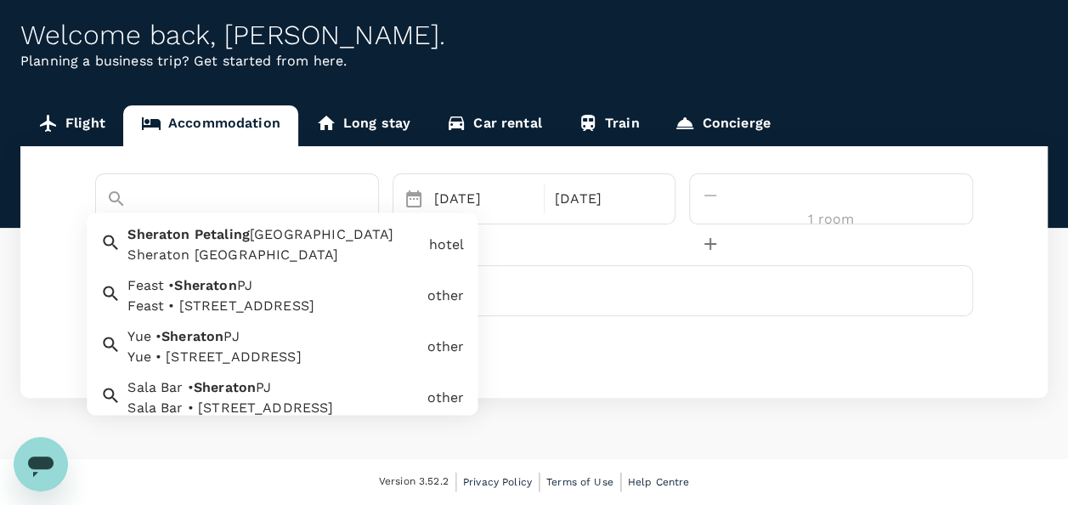
click at [268, 227] on span "[GEOGRAPHIC_DATA]" at bounding box center [322, 235] width 144 height 16
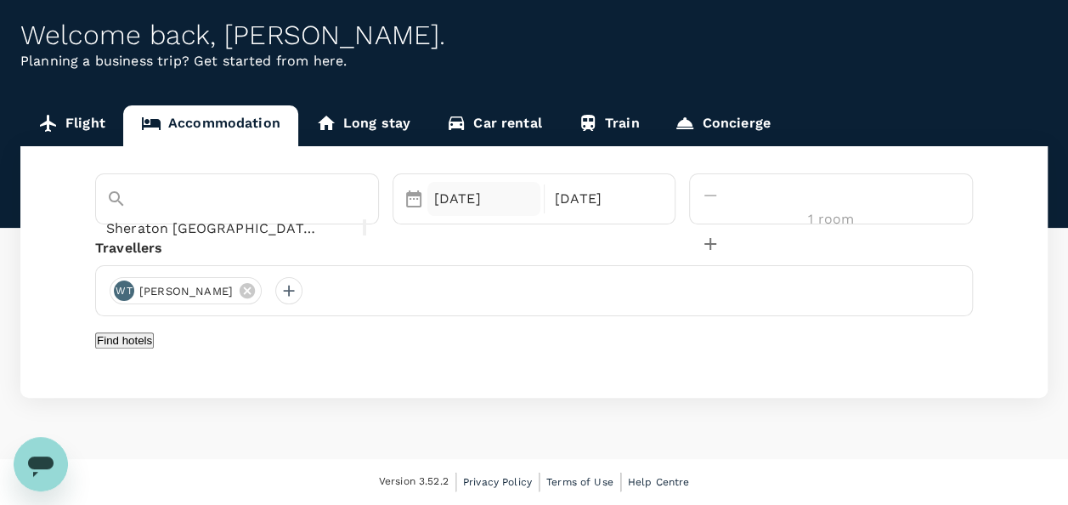
type input "Sheraton [GEOGRAPHIC_DATA]"
click at [540, 182] on div "[DATE]" at bounding box center [483, 199] width 113 height 34
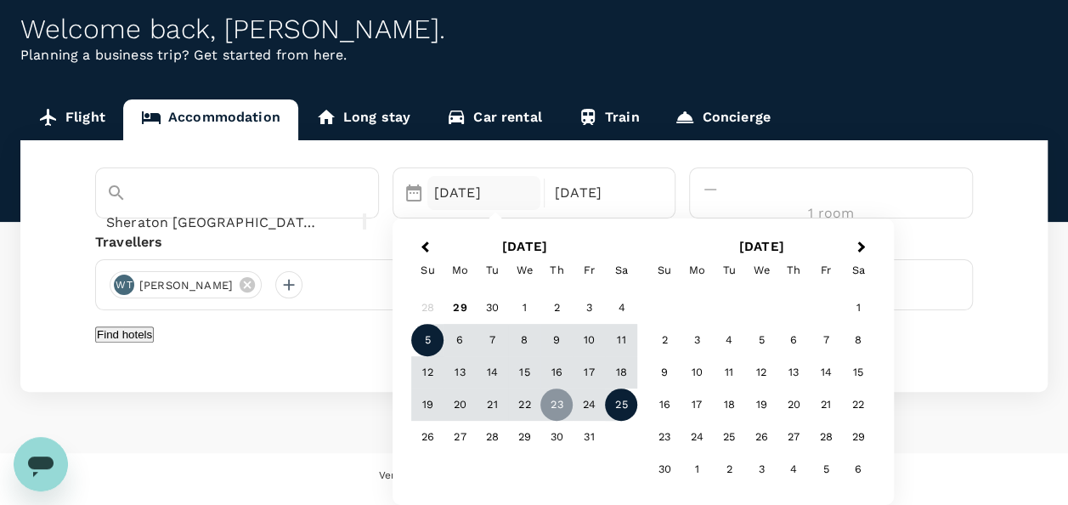
click at [444, 326] on div "5" at bounding box center [427, 341] width 32 height 32
click at [540, 325] on div "8" at bounding box center [524, 341] width 32 height 32
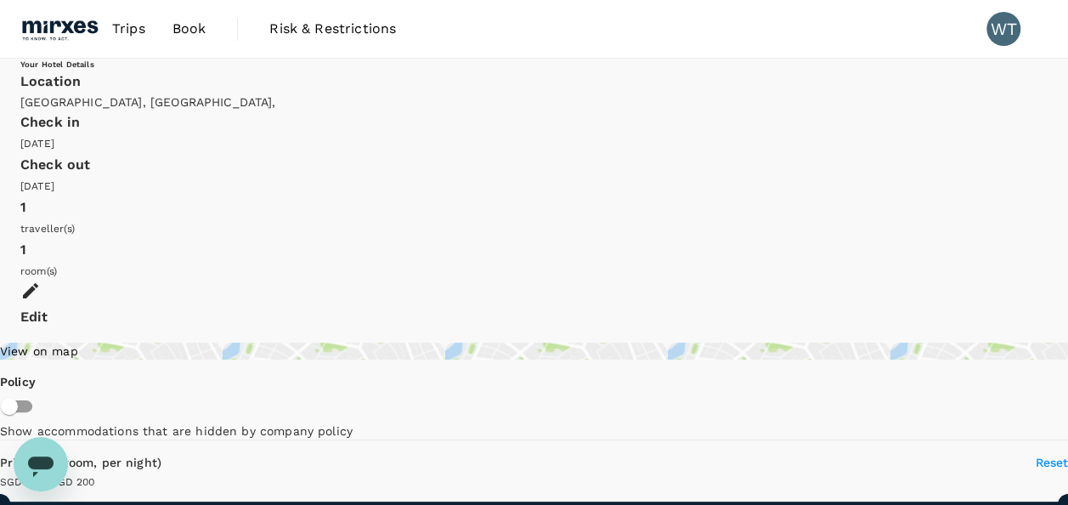
type input "199.79"
